Goal: Task Accomplishment & Management: Use online tool/utility

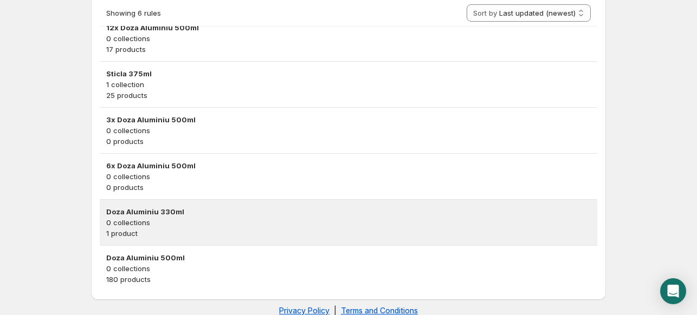
scroll to position [325, 0]
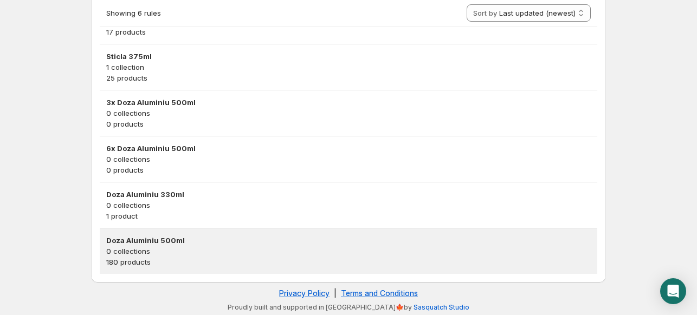
click at [166, 238] on h3 "Doza Aluminiu 500ml" at bounding box center [348, 240] width 485 height 11
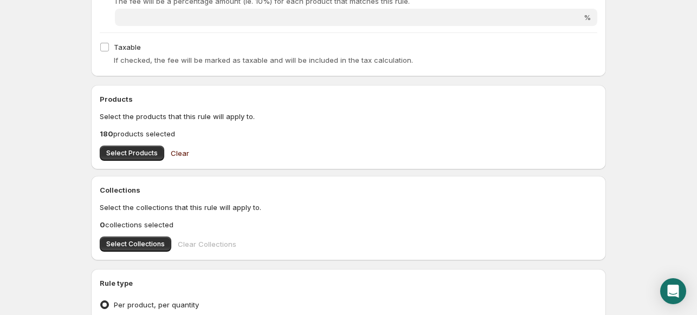
scroll to position [379, 0]
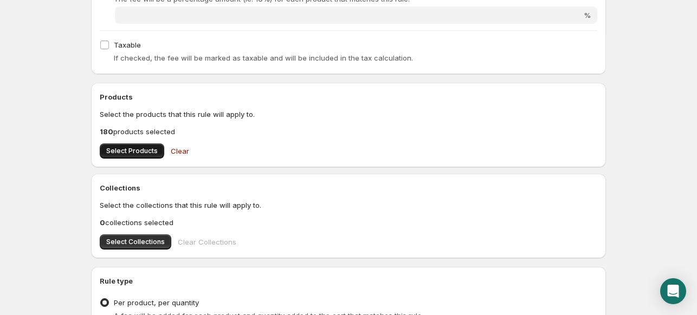
click at [132, 150] on span "Select Products" at bounding box center [131, 151] width 51 height 9
click at [138, 149] on span "Select Products" at bounding box center [131, 151] width 51 height 9
click at [144, 156] on button "Select Products" at bounding box center [132, 151] width 65 height 15
click at [150, 154] on span "Select Products" at bounding box center [131, 151] width 51 height 9
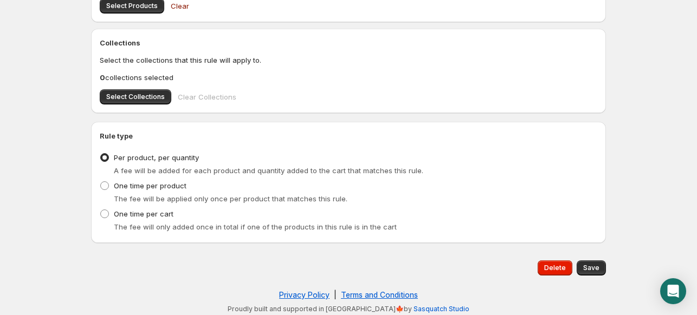
scroll to position [528, 0]
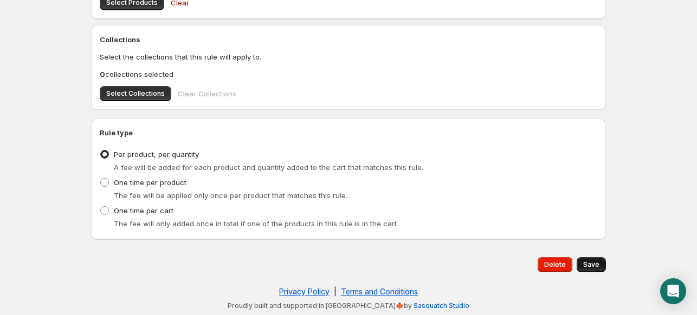
click at [594, 262] on span "Save" at bounding box center [591, 265] width 16 height 9
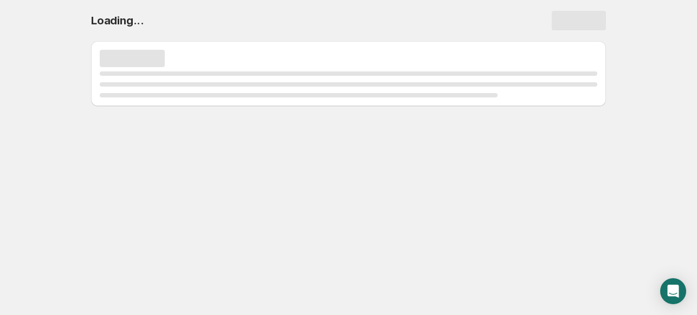
scroll to position [0, 0]
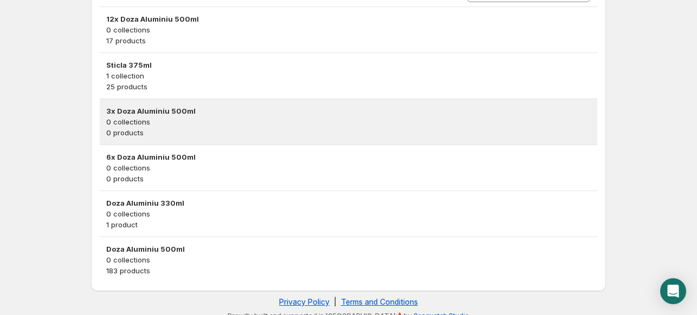
scroll to position [325, 0]
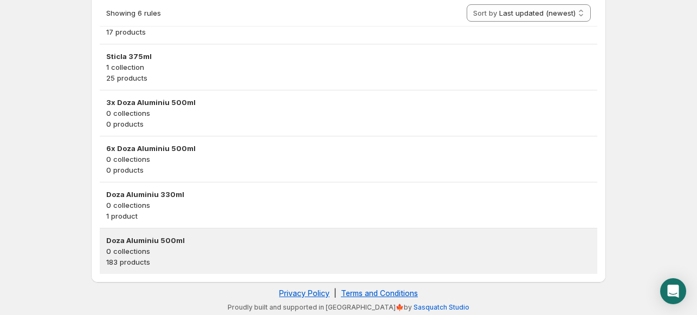
click at [156, 242] on h3 "Doza Aluminiu 500ml" at bounding box center [348, 240] width 485 height 11
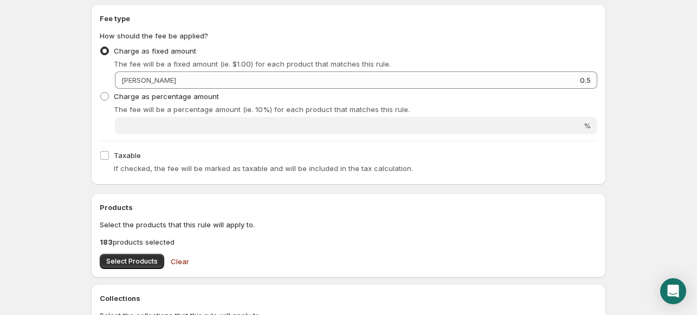
scroll to position [325, 0]
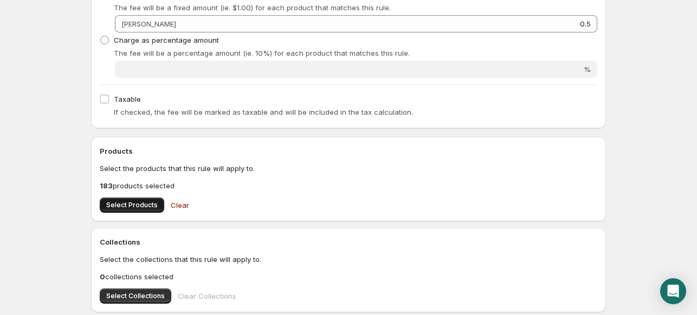
click at [139, 203] on span "Select Products" at bounding box center [131, 205] width 51 height 9
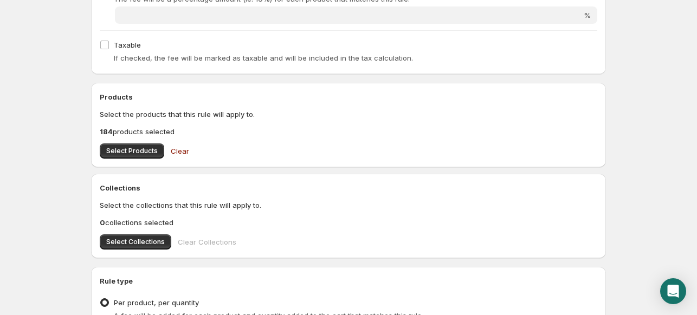
scroll to position [528, 0]
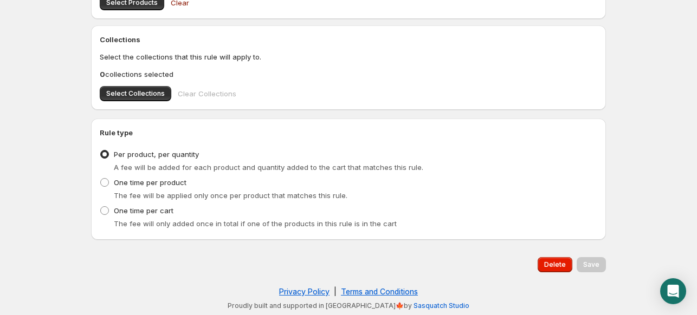
click at [601, 261] on div "Save" at bounding box center [591, 264] width 29 height 15
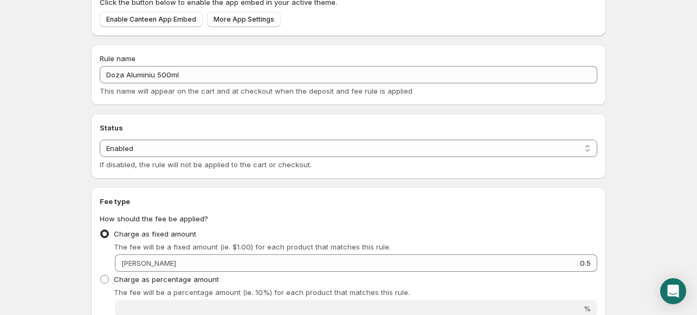
scroll to position [0, 0]
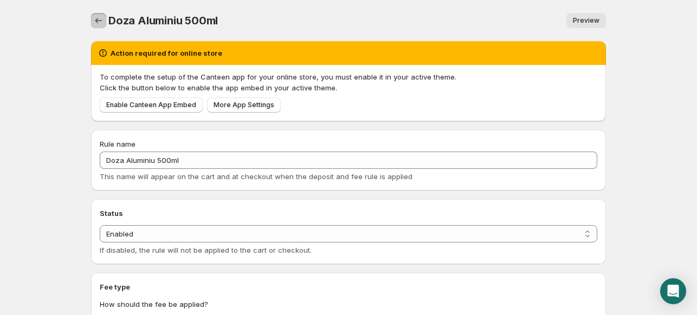
click at [98, 19] on icon "Settings" at bounding box center [98, 20] width 7 height 5
